Goal: Task Accomplishment & Management: Use online tool/utility

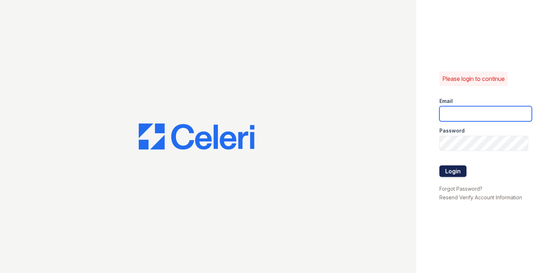
type input "[EMAIL_ADDRESS][DOMAIN_NAME]"
click at [452, 168] on button "Login" at bounding box center [452, 171] width 27 height 12
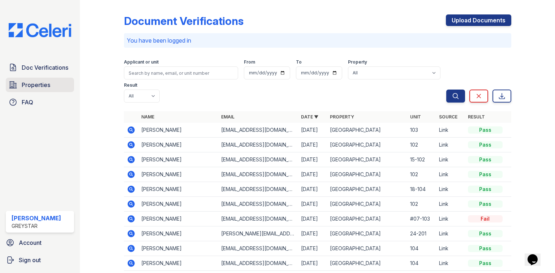
click at [34, 87] on span "Properties" at bounding box center [36, 85] width 29 height 9
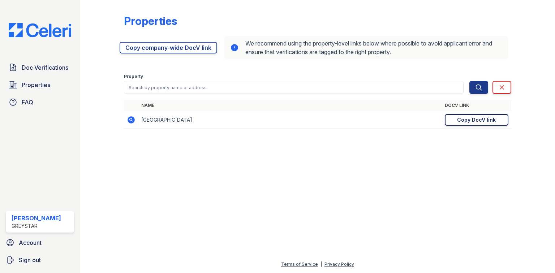
click at [460, 122] on div "Copy DocV link" at bounding box center [476, 119] width 39 height 7
